Goal: Transaction & Acquisition: Download file/media

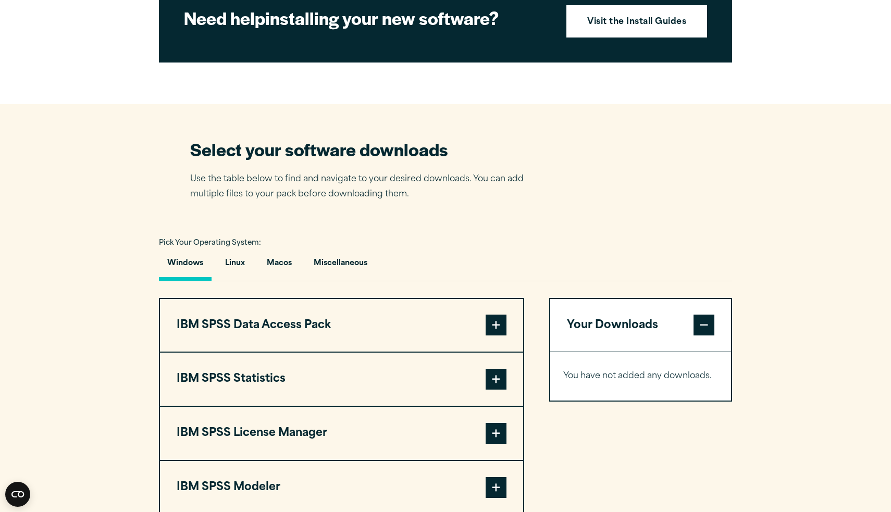
scroll to position [637, 0]
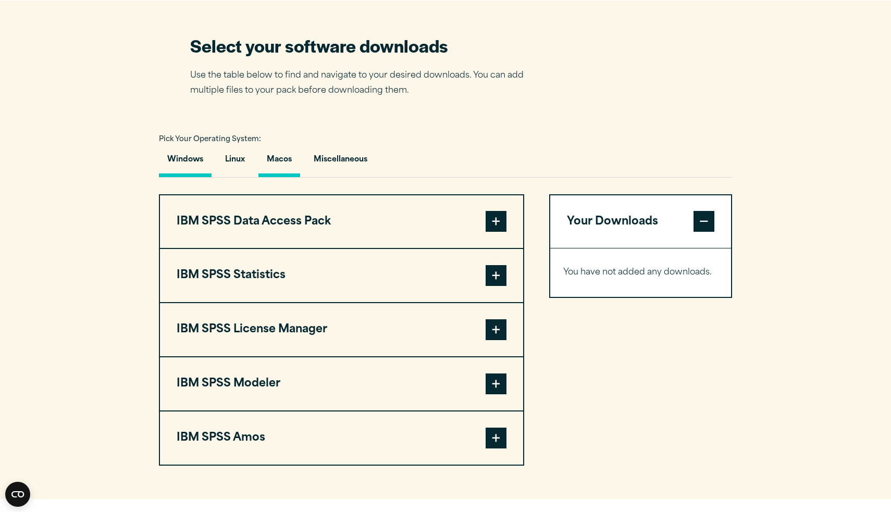
click at [293, 177] on button "Macos" at bounding box center [279, 162] width 42 height 30
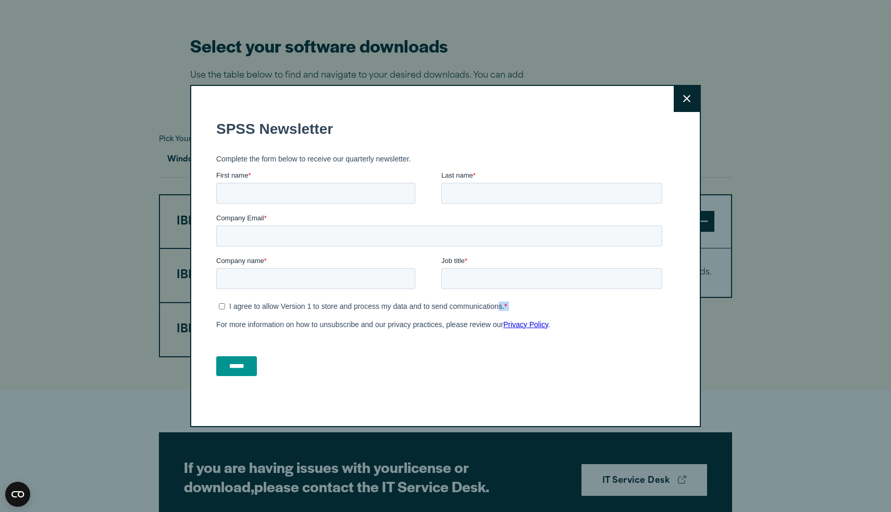
click at [500, 336] on fieldset "I agree to allow Version 1 to store and process my data and to send communicati…" at bounding box center [441, 318] width 450 height 40
click at [688, 107] on button "Close" at bounding box center [687, 99] width 26 height 26
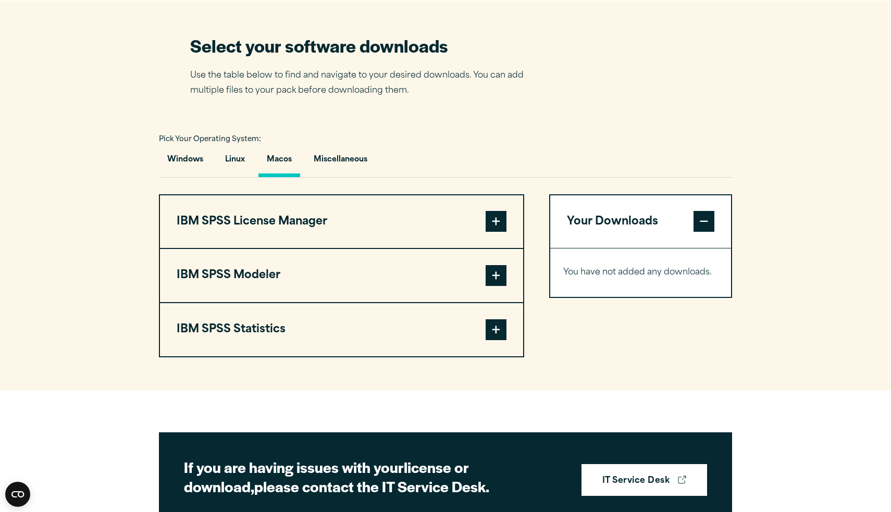
drag, startPoint x: 495, startPoint y: 352, endPoint x: 285, endPoint y: 182, distance: 269.7
click at [495, 340] on span at bounding box center [496, 329] width 21 height 21
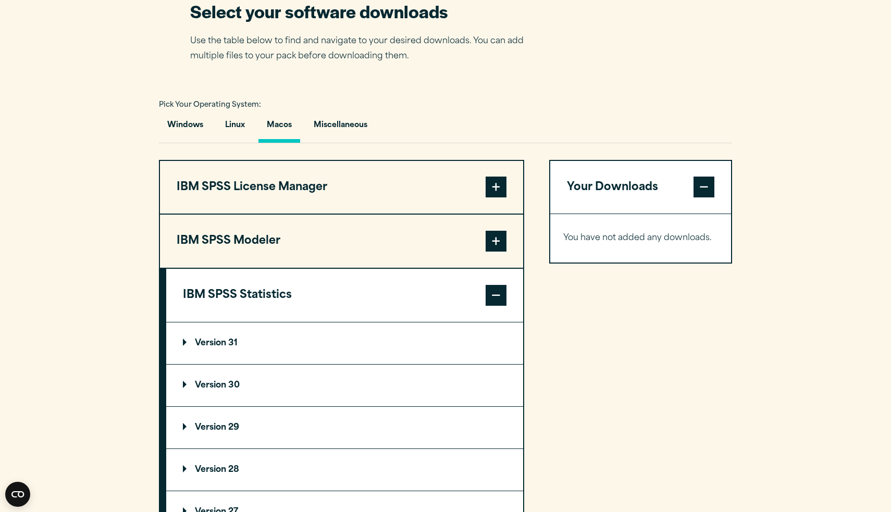
scroll to position [679, 0]
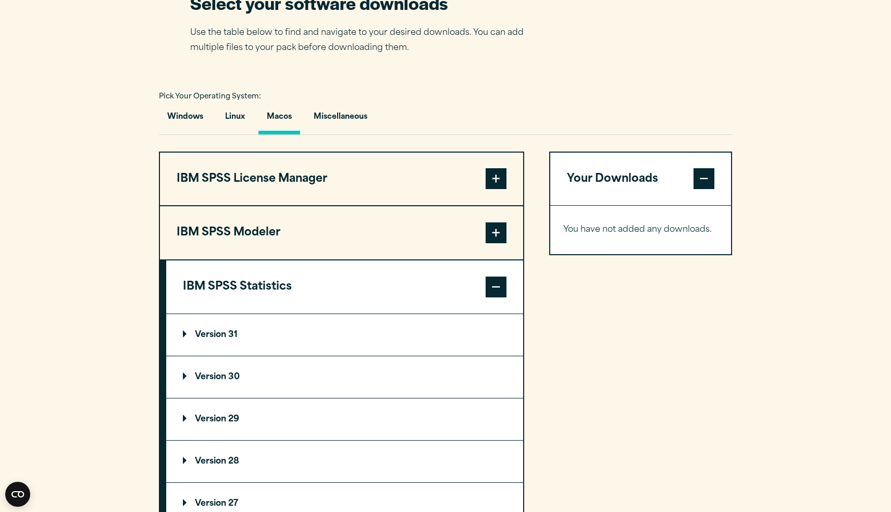
click at [193, 398] on summary "Version 30" at bounding box center [344, 377] width 357 height 42
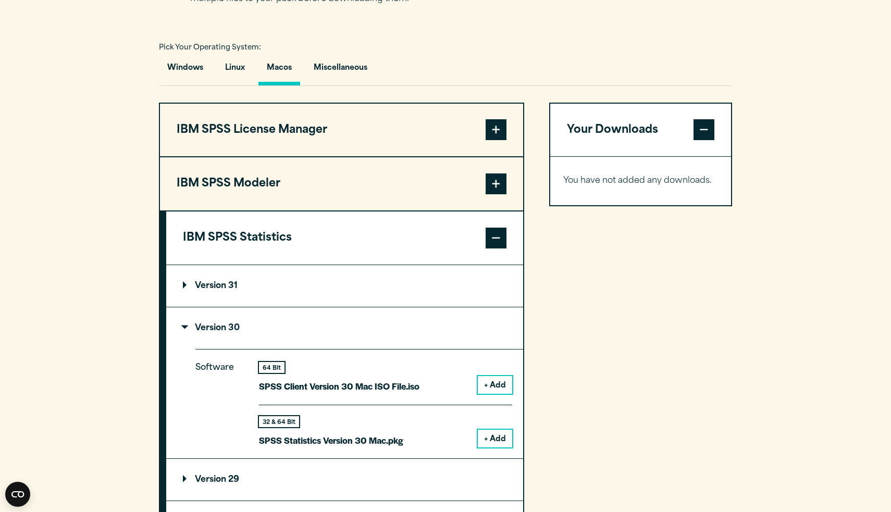
scroll to position [790, 0]
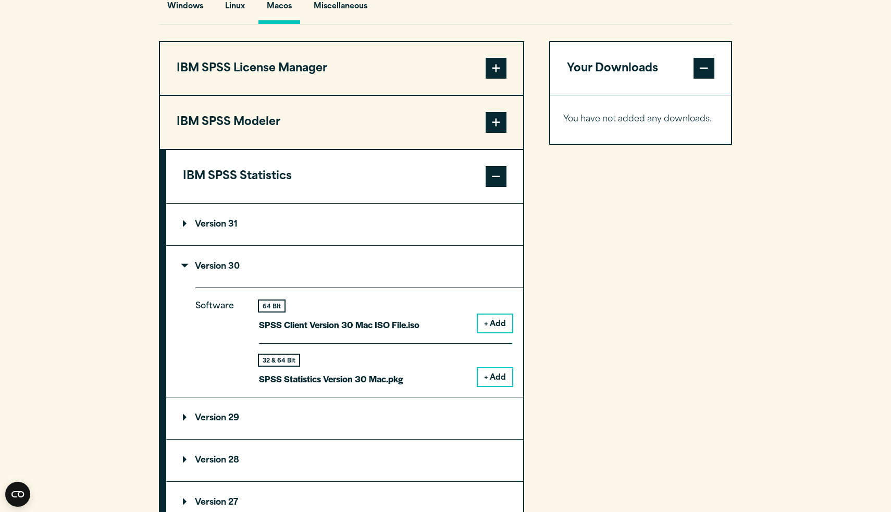
click at [207, 279] on summary "Version 30" at bounding box center [344, 267] width 357 height 42
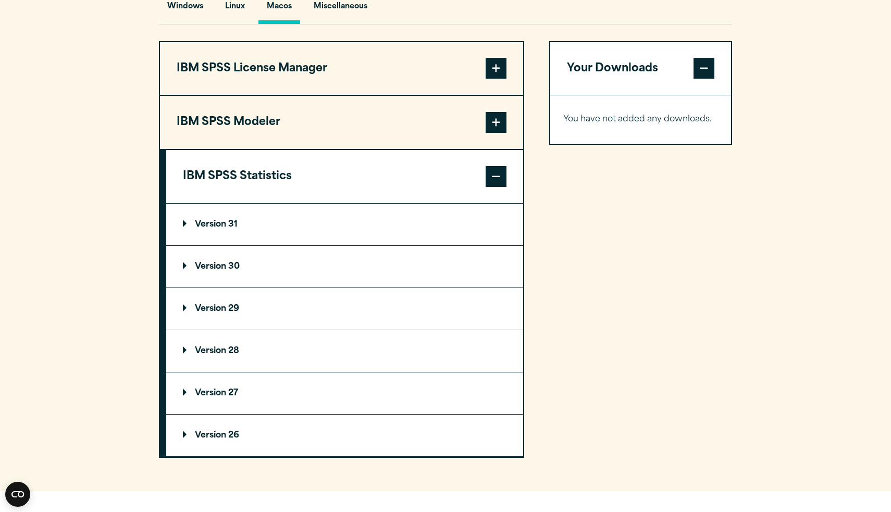
click at [190, 229] on p "Version 31" at bounding box center [210, 224] width 55 height 8
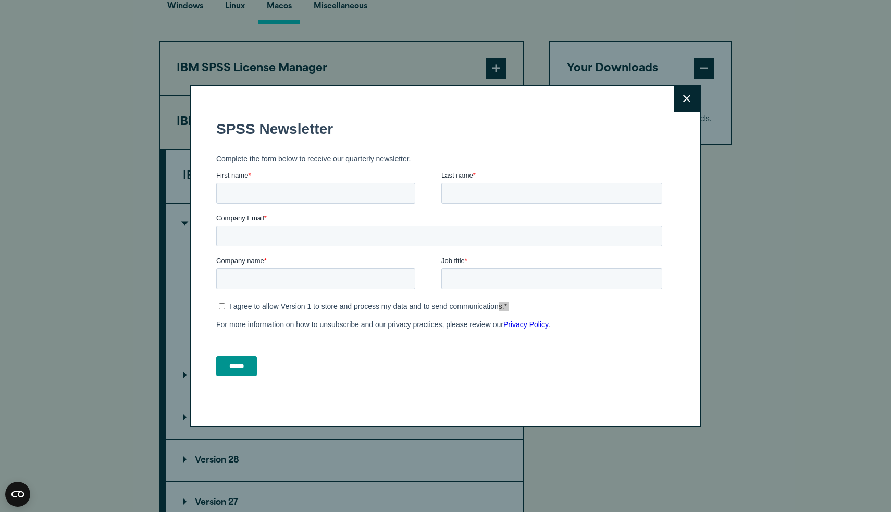
click at [686, 99] on icon at bounding box center [686, 98] width 7 height 7
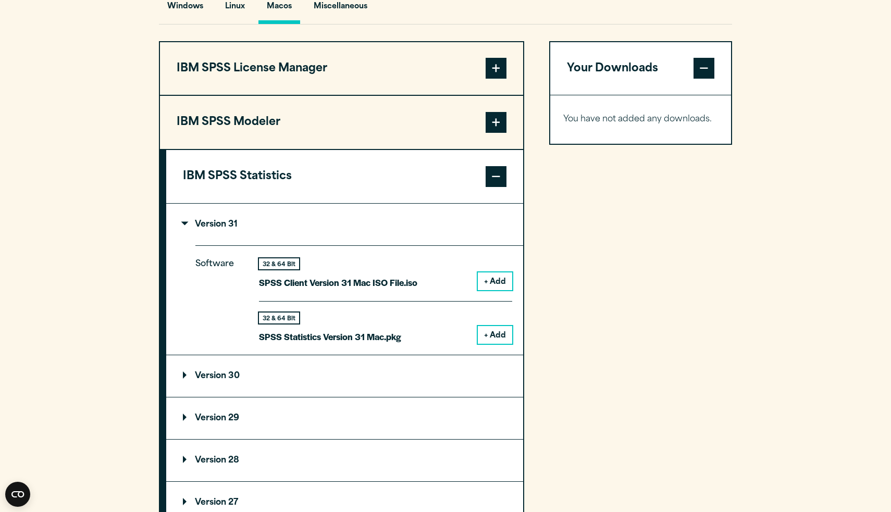
click at [493, 344] on button "+ Add" at bounding box center [495, 335] width 34 height 18
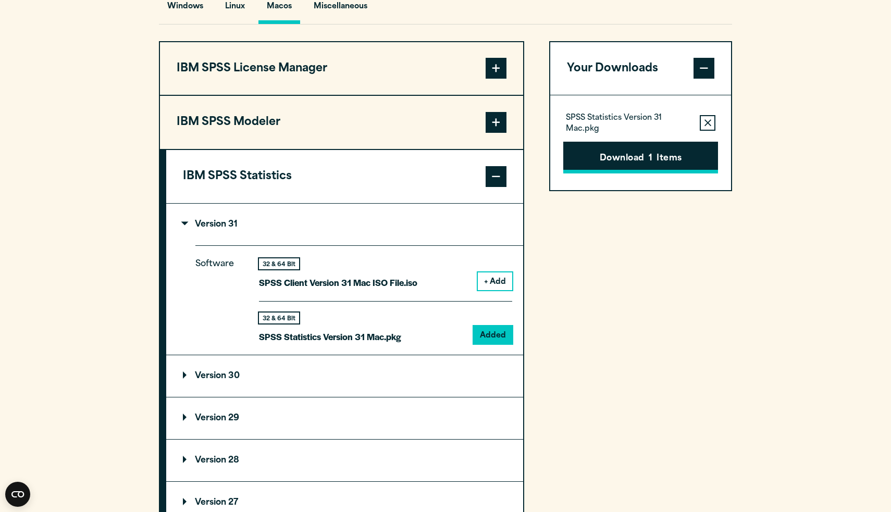
click at [634, 174] on button "Download 1 Items" at bounding box center [640, 158] width 155 height 32
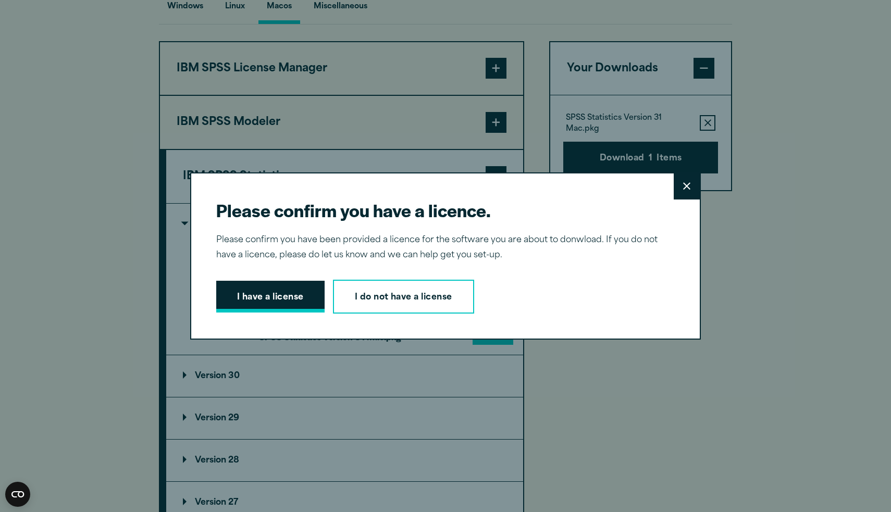
click at [255, 295] on button "I have a license" at bounding box center [270, 297] width 108 height 32
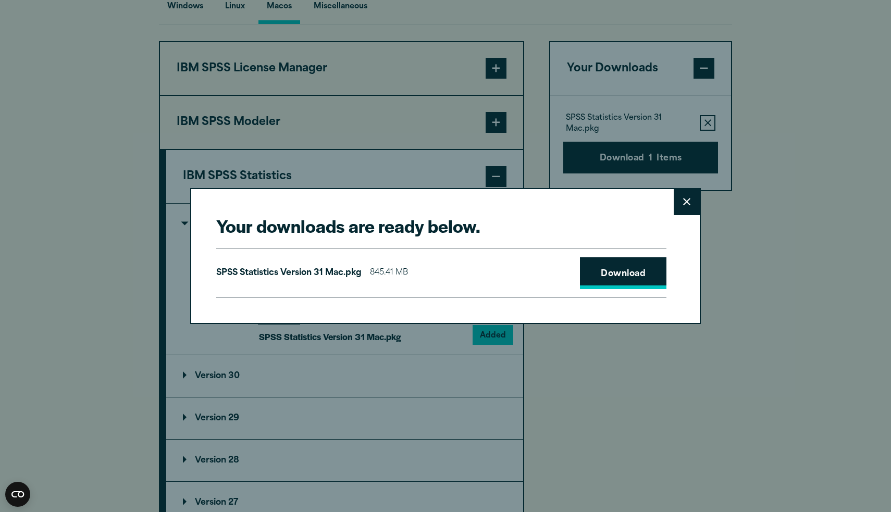
click at [616, 268] on link "Download" at bounding box center [623, 273] width 86 height 32
click at [764, 234] on div "Your downloads are ready below. Close SPSS Statistics Version 31 Mac.pkg 845.41…" at bounding box center [445, 256] width 891 height 512
